Goal: Contribute content

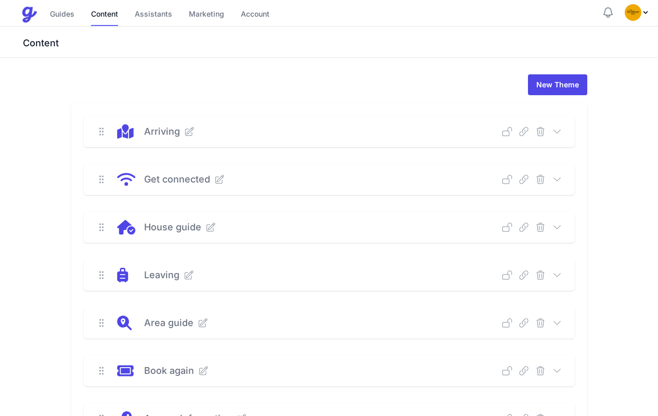
scroll to position [324, 0]
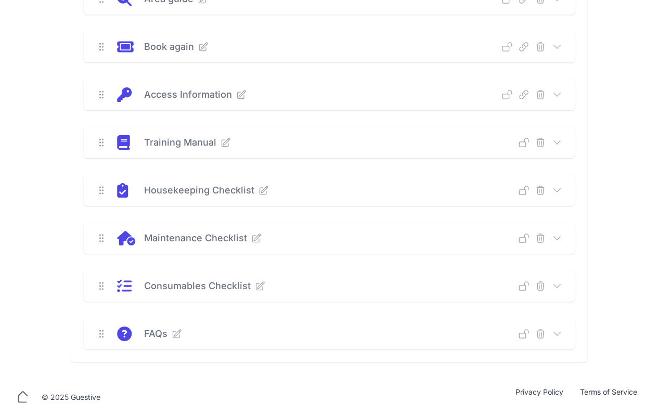
click at [558, 191] on icon at bounding box center [557, 190] width 10 height 10
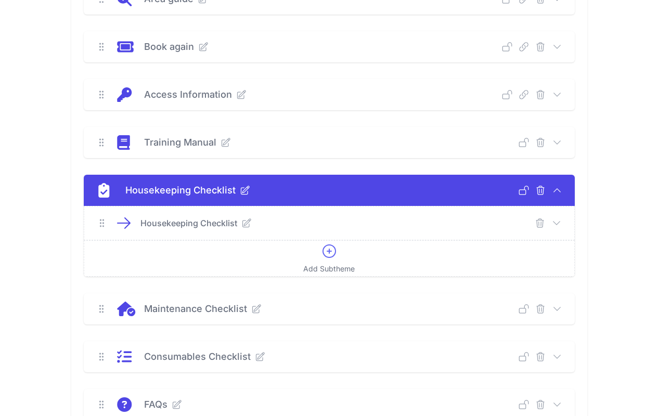
click at [556, 220] on icon at bounding box center [556, 223] width 10 height 10
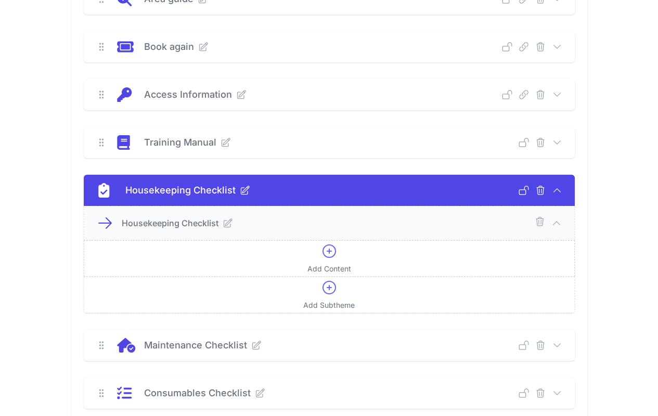
click at [329, 249] on icon at bounding box center [329, 251] width 12 height 12
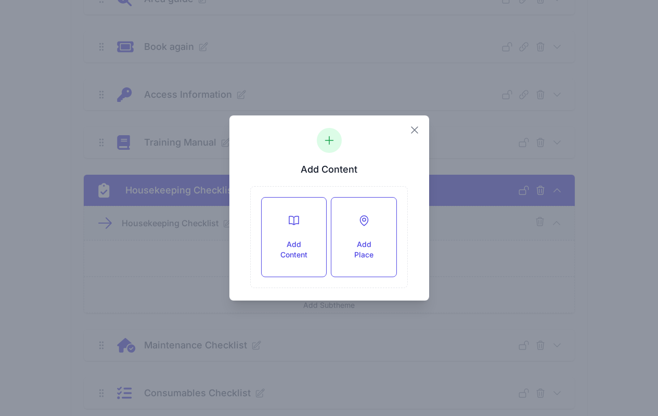
click at [415, 129] on icon "button" at bounding box center [414, 130] width 6 height 6
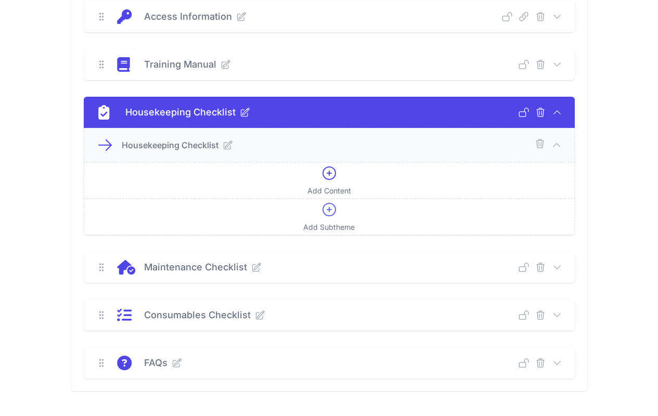
scroll to position [311, 0]
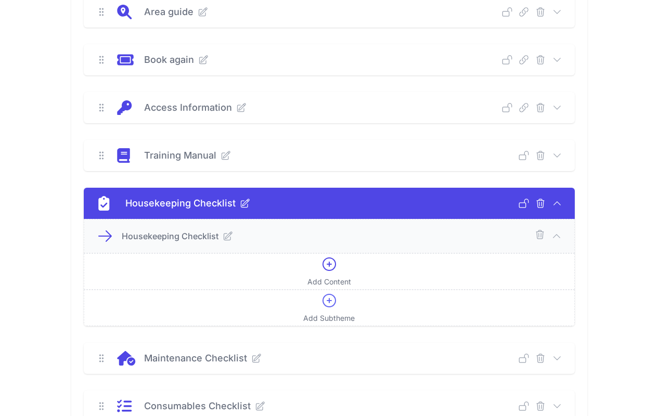
click at [562, 154] on icon at bounding box center [557, 155] width 10 height 10
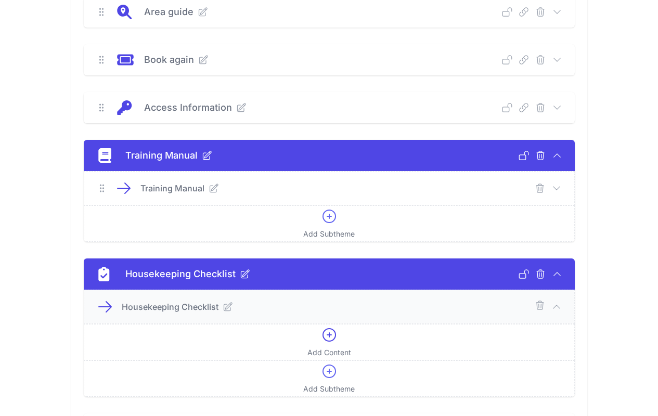
click at [557, 187] on icon at bounding box center [556, 188] width 10 height 10
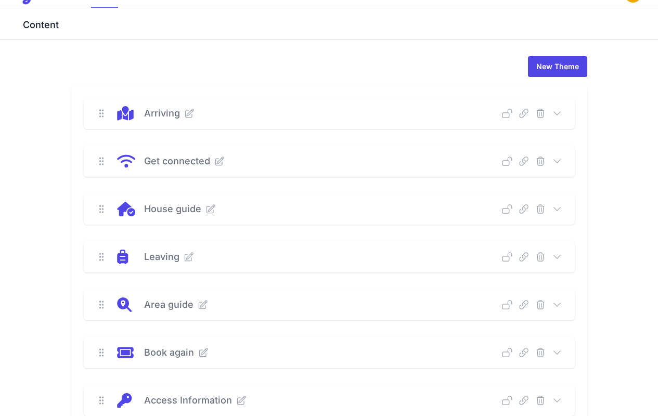
scroll to position [28, 0]
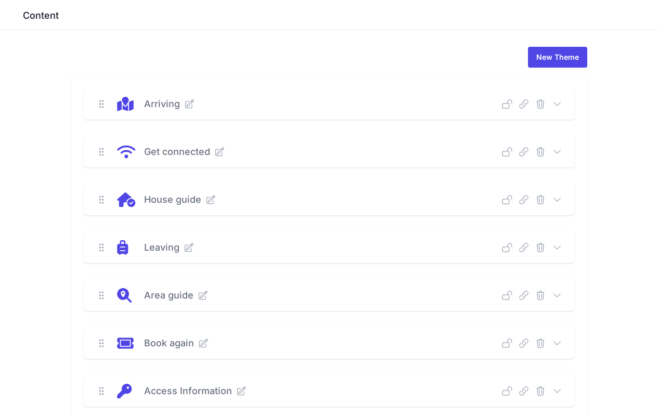
click at [558, 199] on icon at bounding box center [557, 199] width 10 height 10
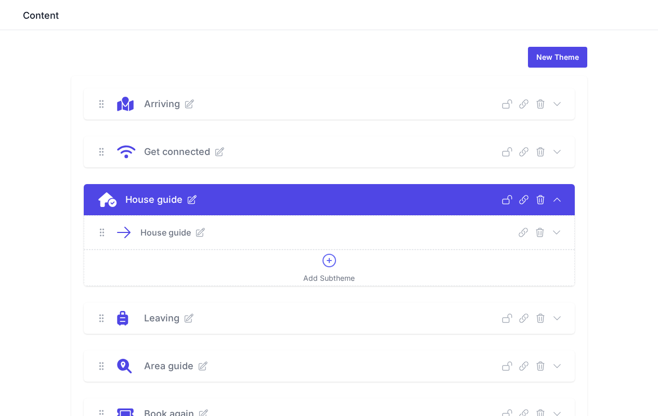
click at [556, 232] on icon at bounding box center [556, 232] width 10 height 10
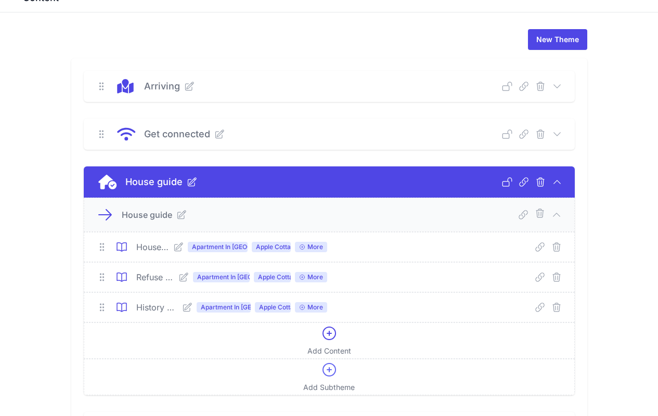
scroll to position [47, 0]
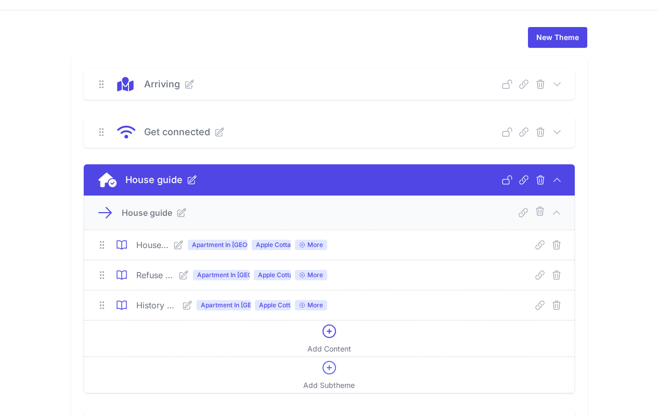
click at [182, 247] on icon at bounding box center [178, 245] width 10 height 10
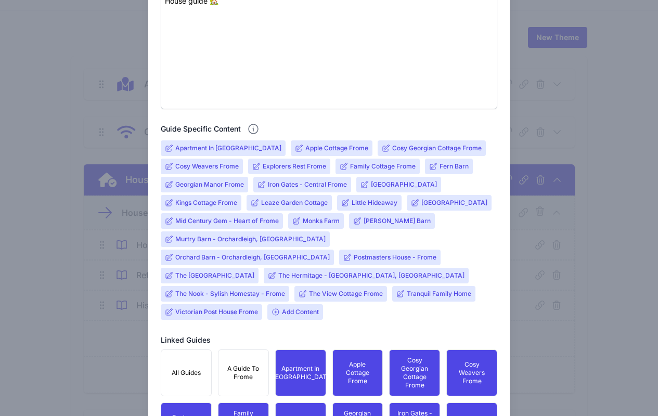
scroll to position [316, 0]
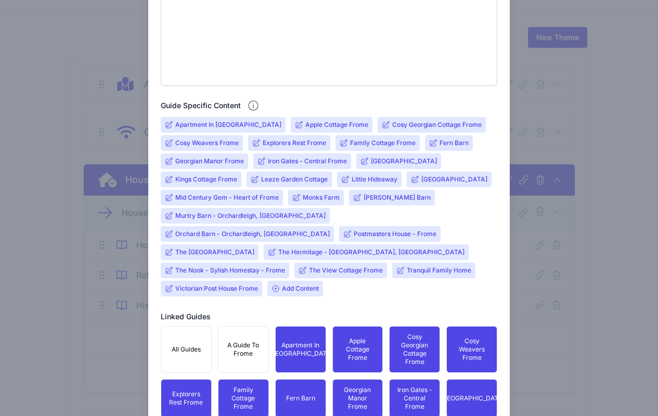
click at [198, 216] on input "Murtry Barn - Orchardleigh, [GEOGRAPHIC_DATA]" at bounding box center [250, 216] width 150 height 8
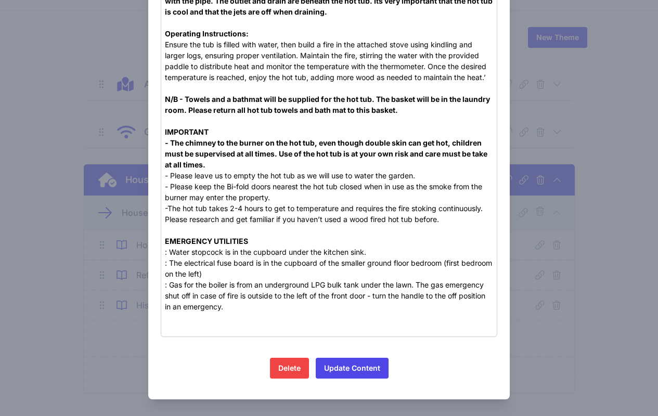
scroll to position [901, 0]
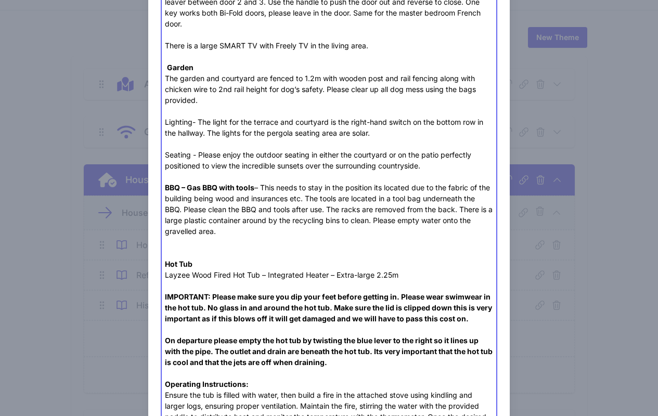
click at [165, 186] on strong "BBQ – Gas BBQ with tools" at bounding box center [209, 187] width 89 height 9
click at [261, 186] on div "BBQ – Gas BBQ with tools – This needs to stay in the position its located due t…" at bounding box center [329, 209] width 328 height 55
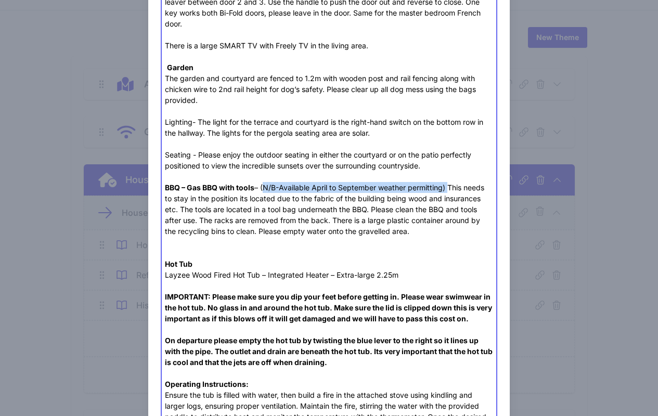
drag, startPoint x: 446, startPoint y: 187, endPoint x: 260, endPoint y: 185, distance: 185.6
click at [260, 185] on div "BBQ – Gas BBQ with tools – (N/B-Available April to September weather permitting…" at bounding box center [329, 209] width 328 height 55
type trix-editor "<div>We look forward to hosting you ! <br><br><strong>General Housekeeping </st…"
click at [308, 265] on div "Hot Tub" at bounding box center [329, 258] width 328 height 22
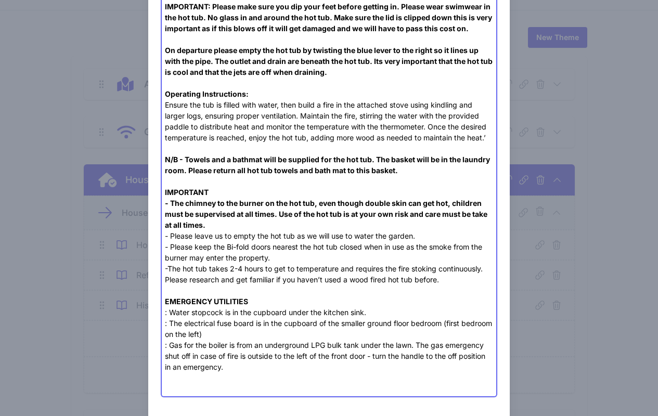
scroll to position [1251, 0]
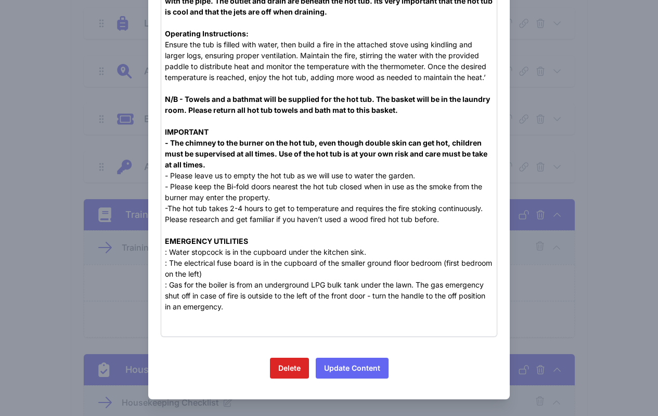
click at [364, 374] on button "Update Content" at bounding box center [352, 368] width 73 height 21
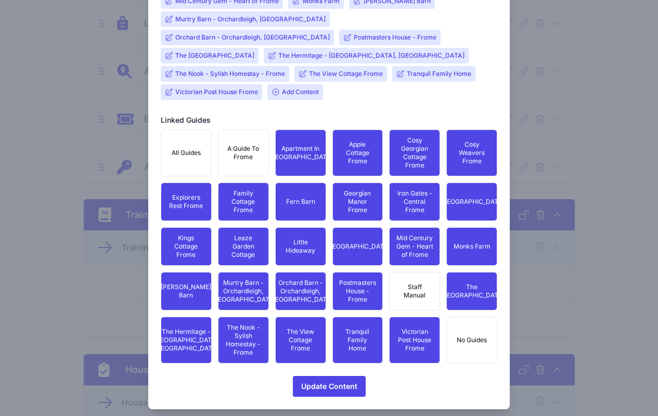
scroll to position [736, 0]
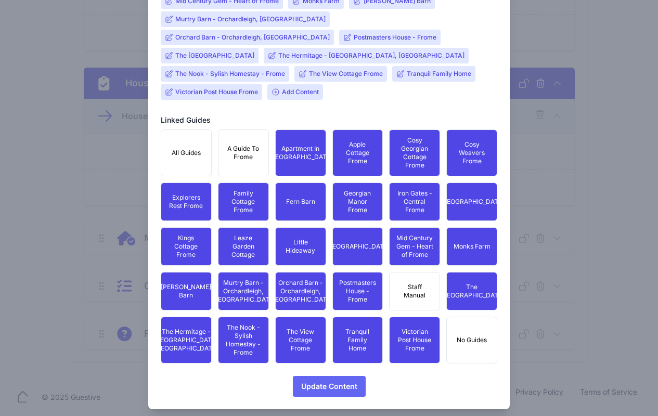
click at [333, 376] on span "Update Content" at bounding box center [329, 386] width 56 height 21
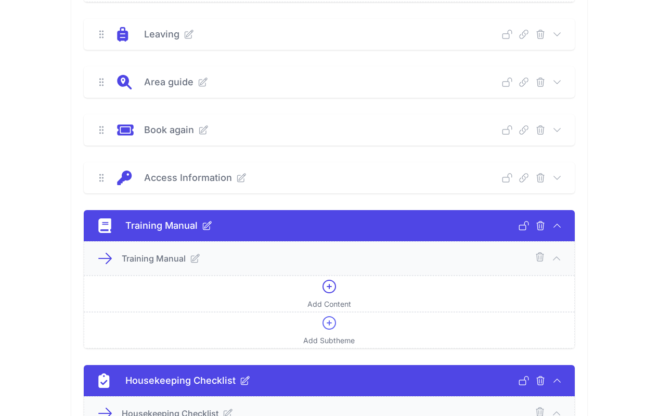
scroll to position [442, 0]
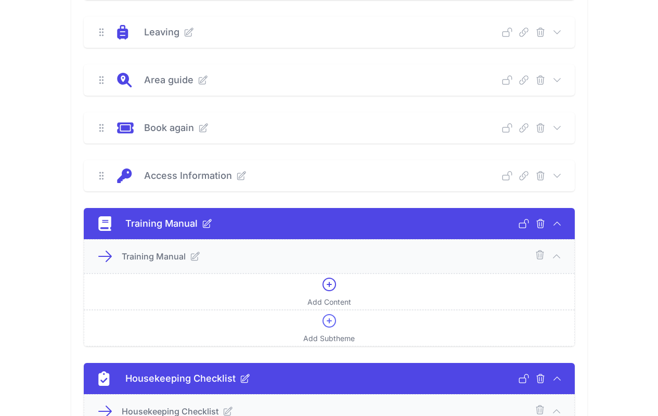
click at [194, 257] on icon at bounding box center [195, 256] width 10 height 10
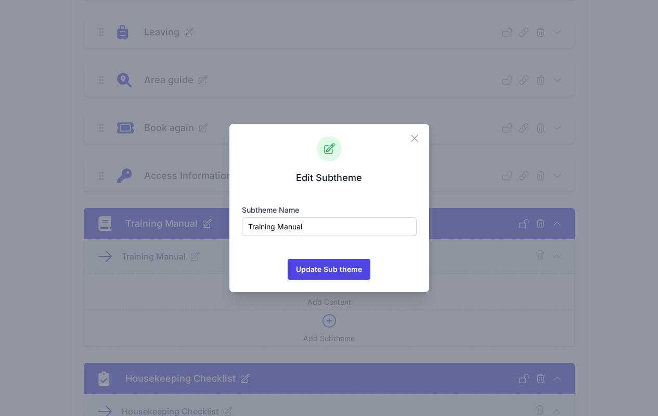
click at [417, 136] on icon "button" at bounding box center [414, 138] width 6 height 6
